Goal: Information Seeking & Learning: Learn about a topic

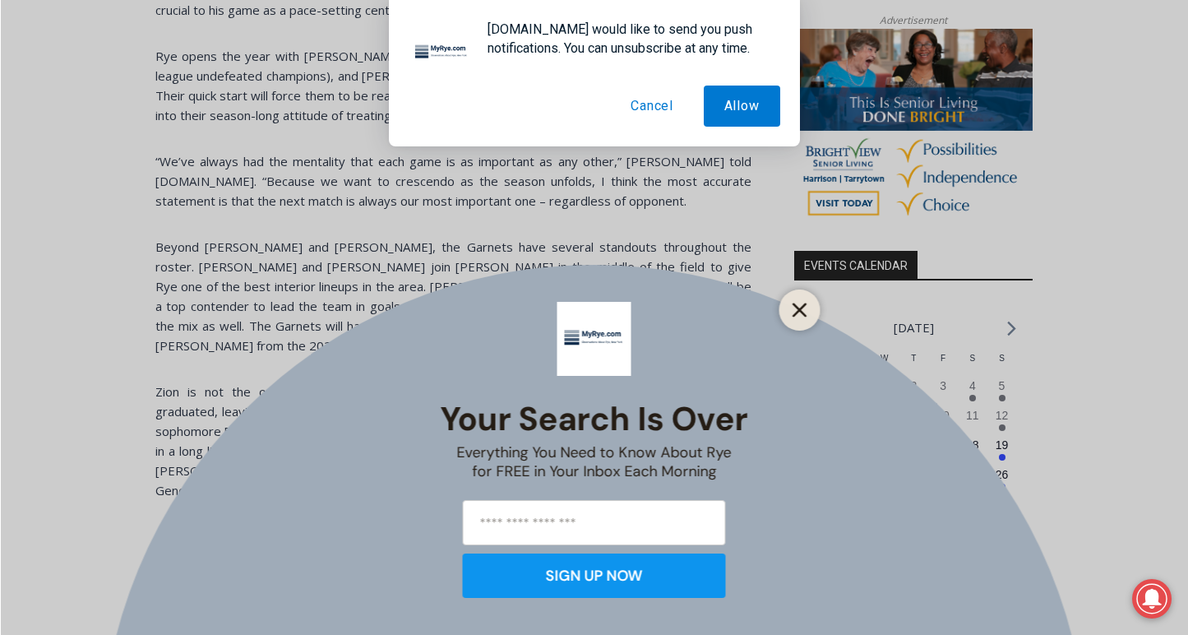
click at [796, 310] on icon "Close" at bounding box center [799, 309] width 15 height 15
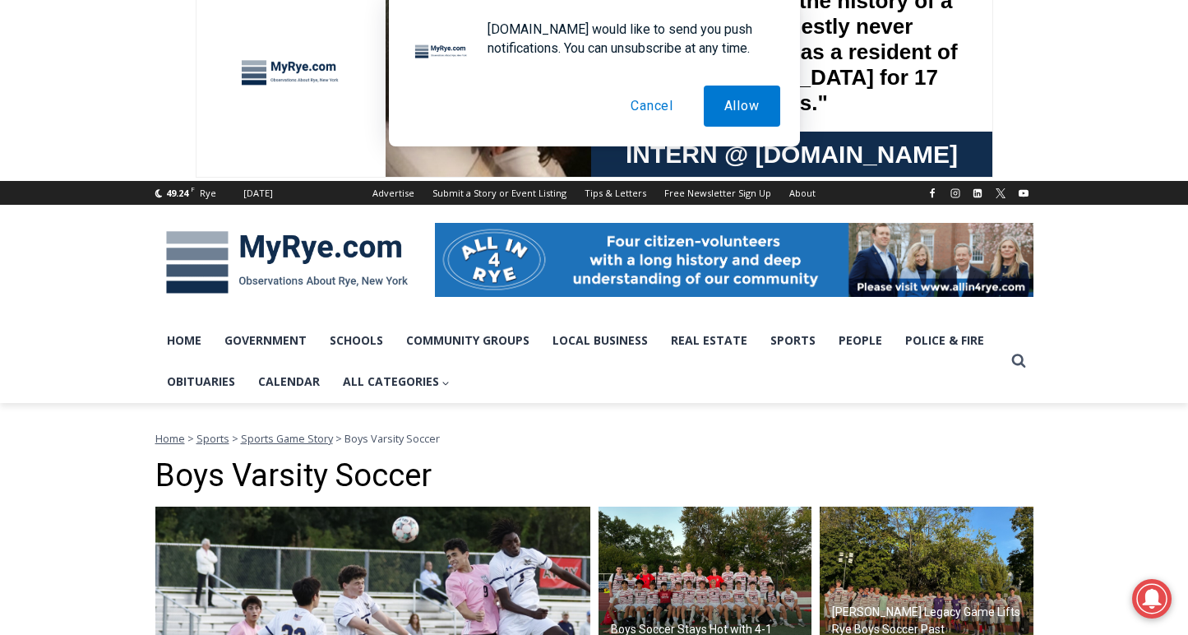
scroll to position [77, 0]
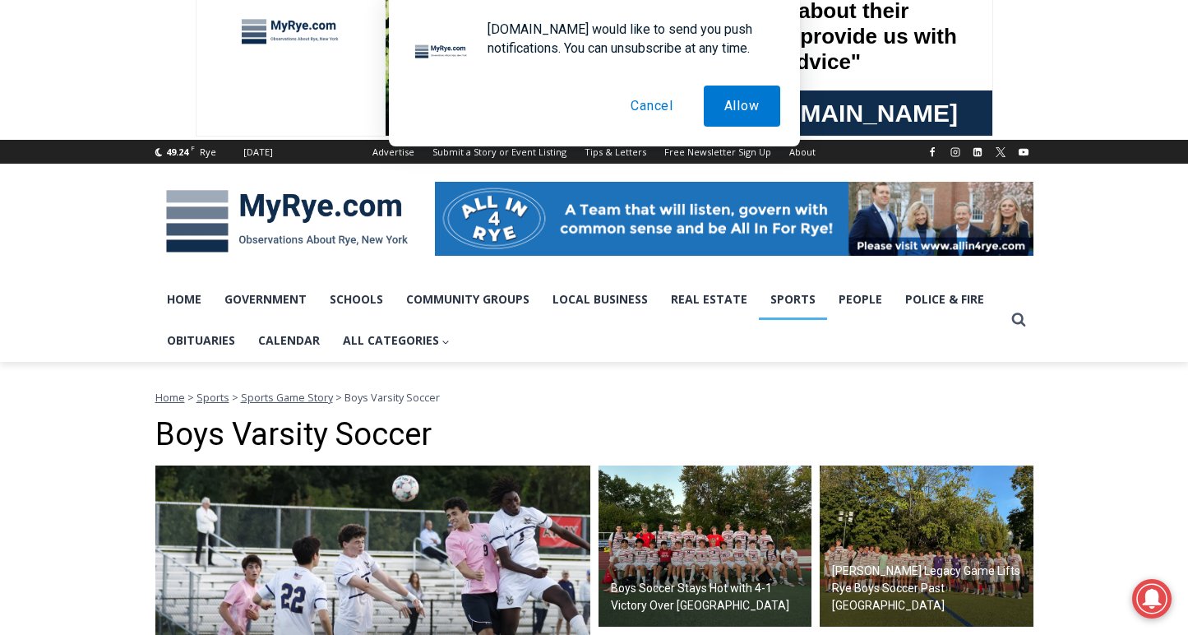
click at [786, 299] on link "Sports" at bounding box center [793, 299] width 68 height 41
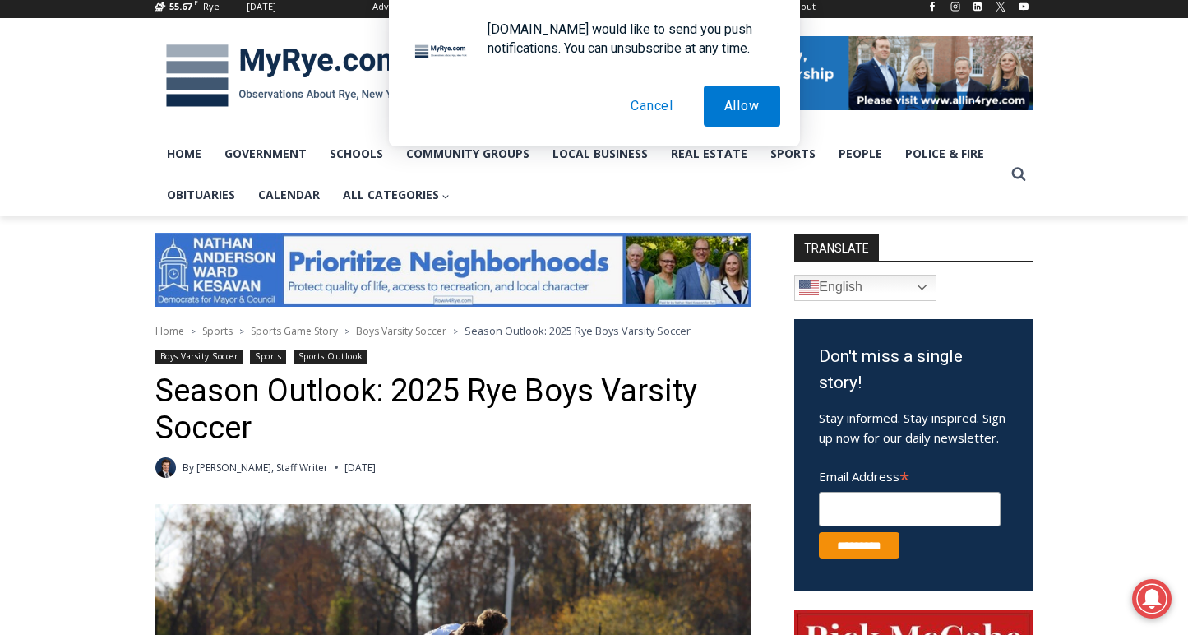
scroll to position [325, 0]
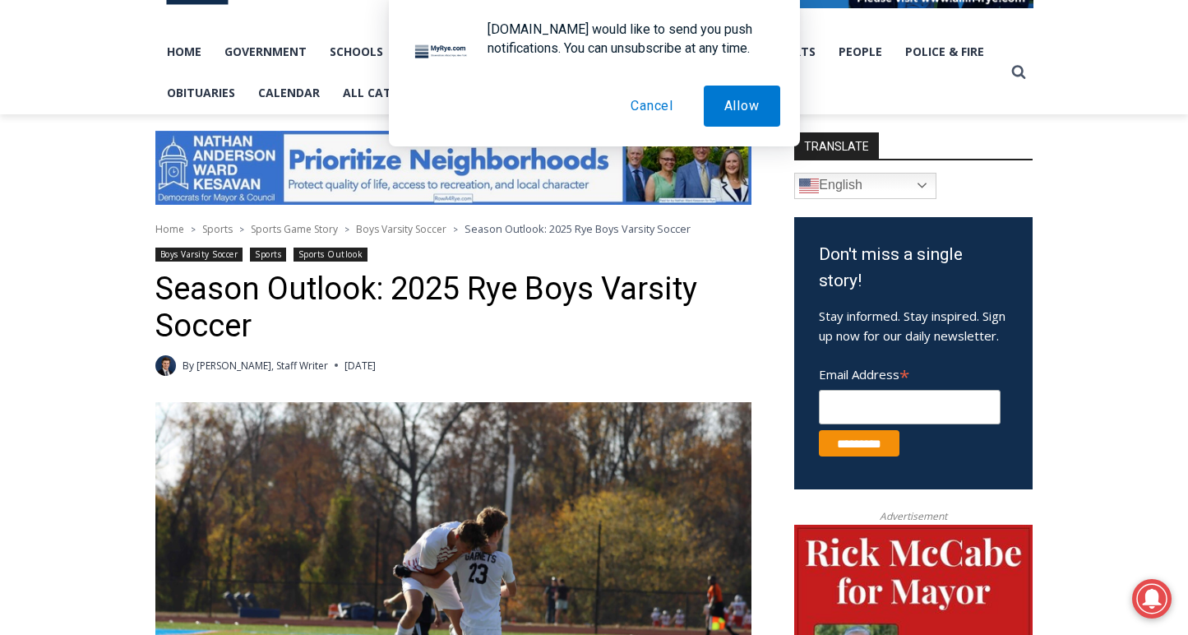
click at [396, 224] on span "Boys Varsity Soccer" at bounding box center [401, 229] width 90 height 14
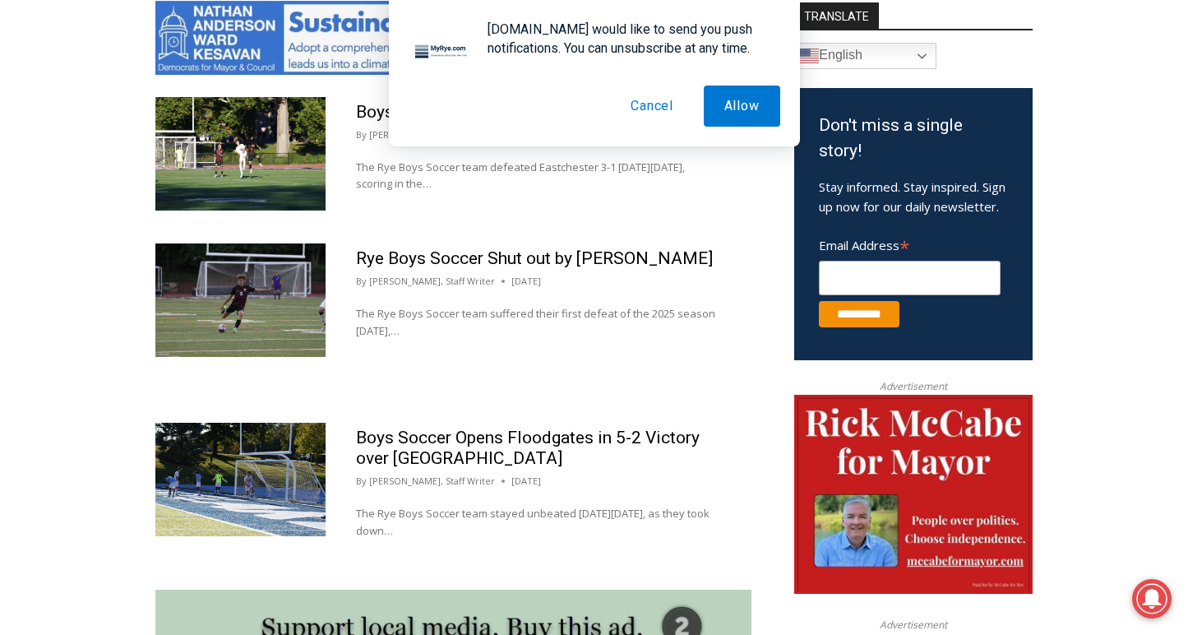
scroll to position [946, 0]
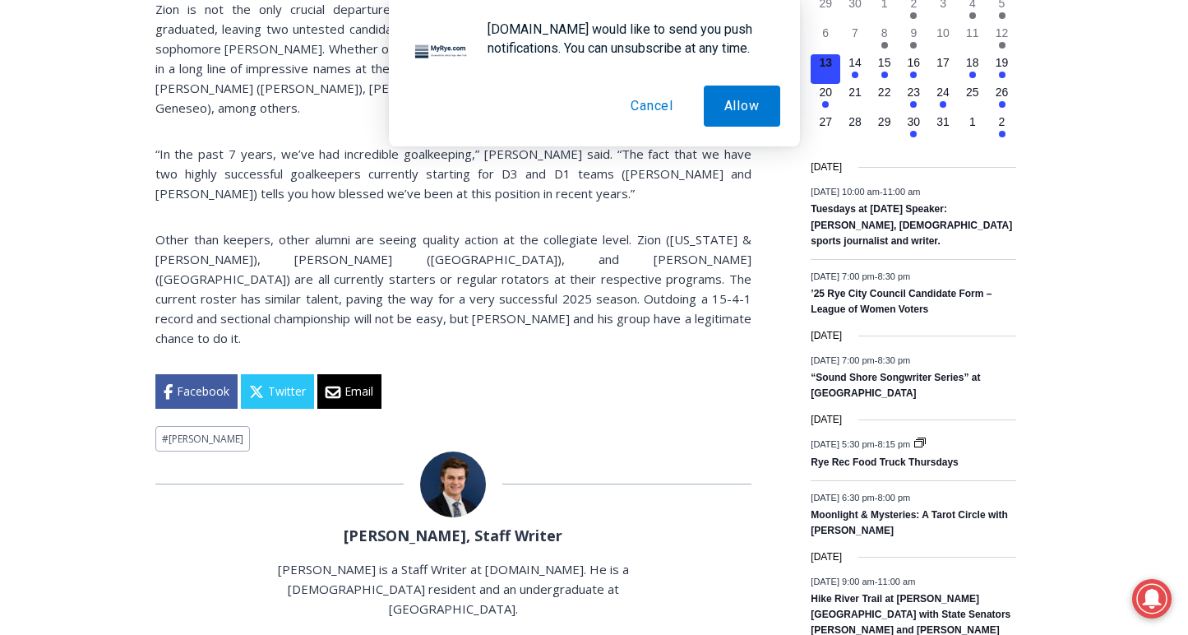
scroll to position [2395, 0]
